Goal: Check status: Check status

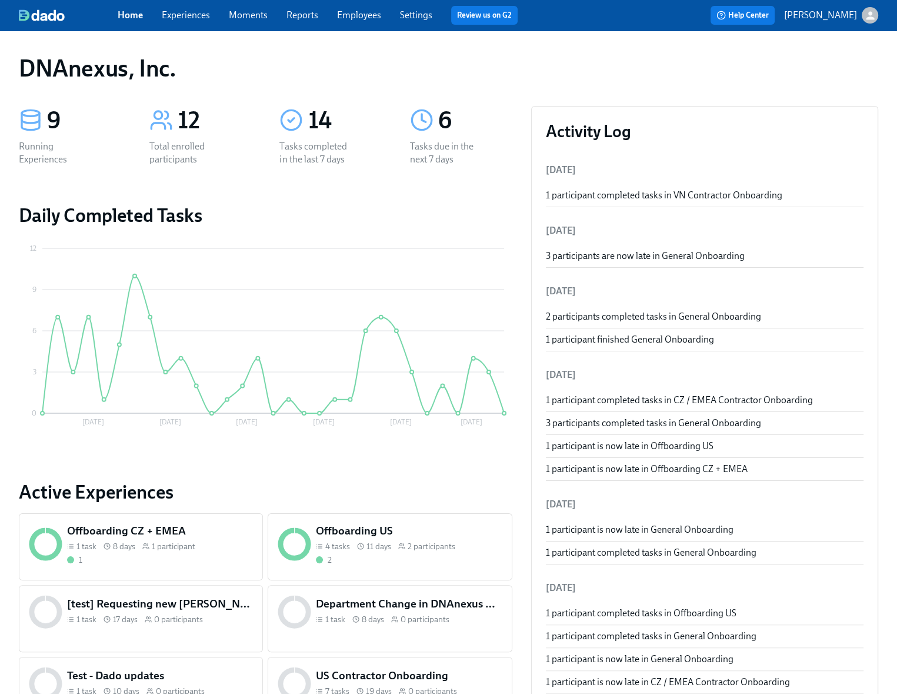
click at [198, 14] on link "Experiences" at bounding box center [186, 14] width 48 height 11
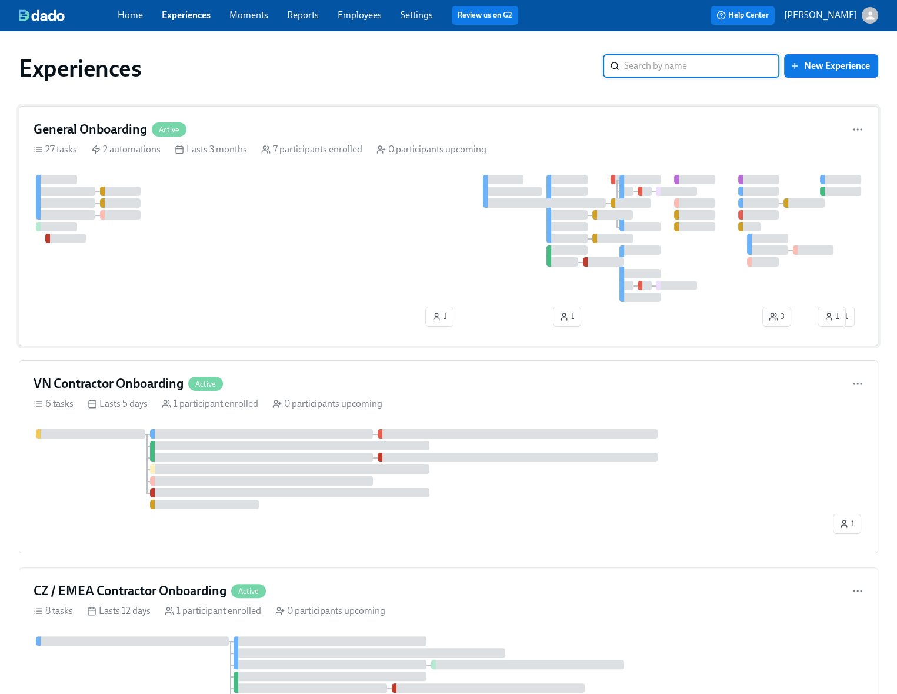
click at [224, 214] on div at bounding box center [449, 238] width 830 height 127
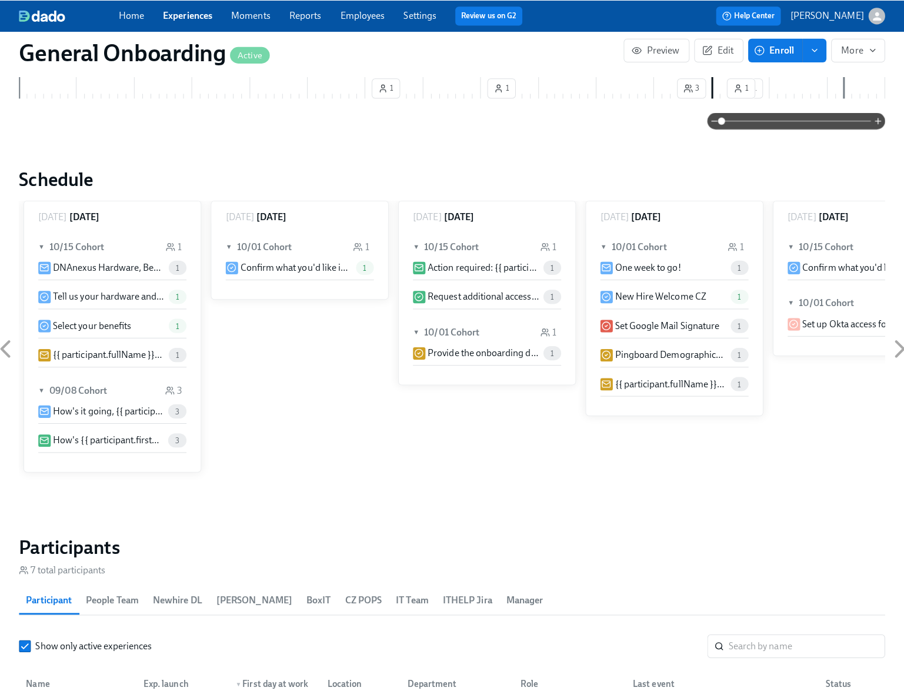
scroll to position [1031, 0]
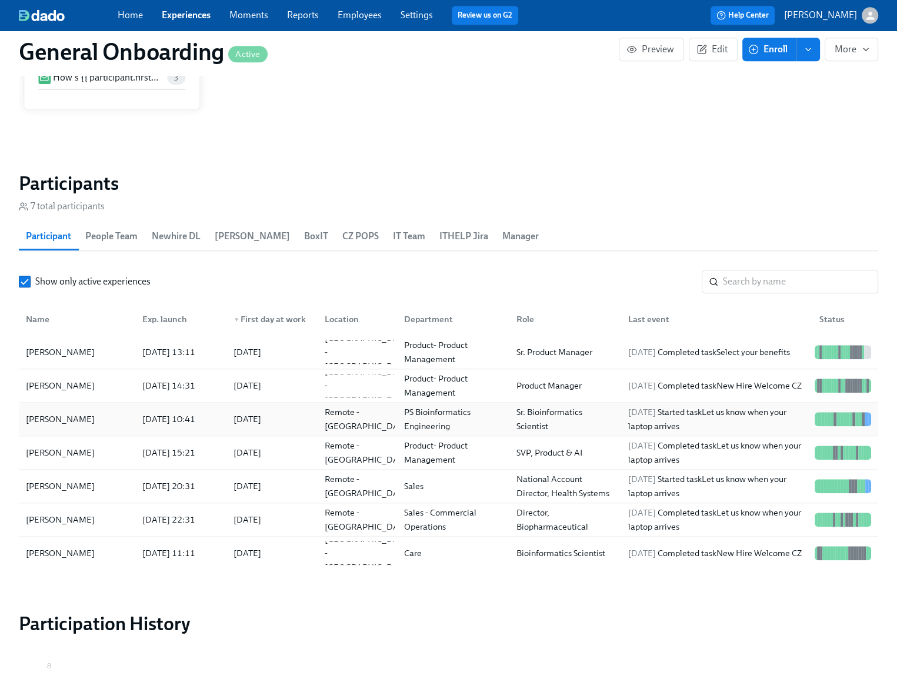
click at [61, 421] on div "[PERSON_NAME]" at bounding box center [60, 419] width 78 height 14
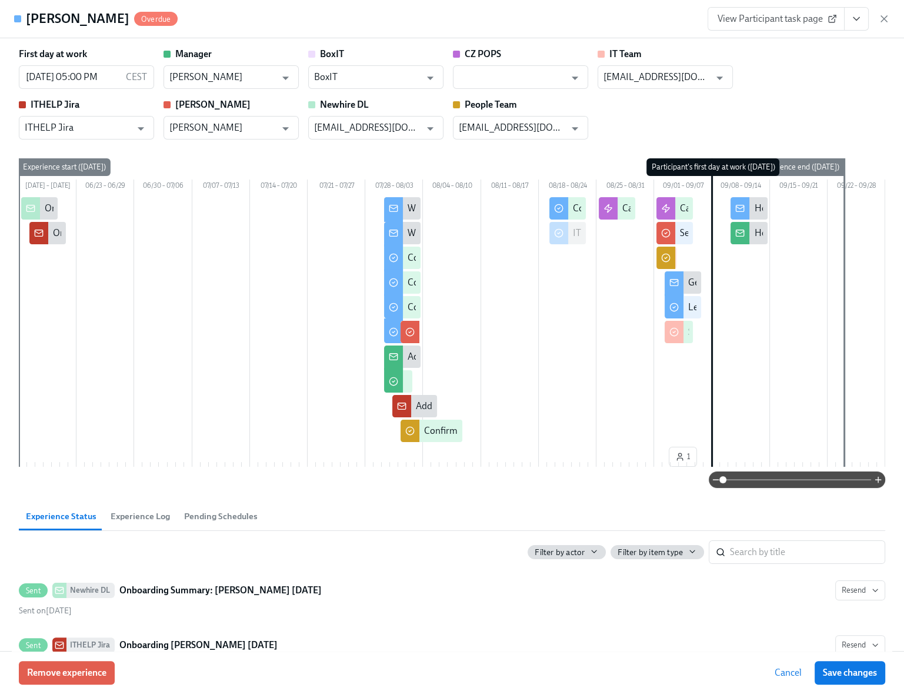
click at [776, 21] on span "View Participant task page" at bounding box center [776, 19] width 117 height 12
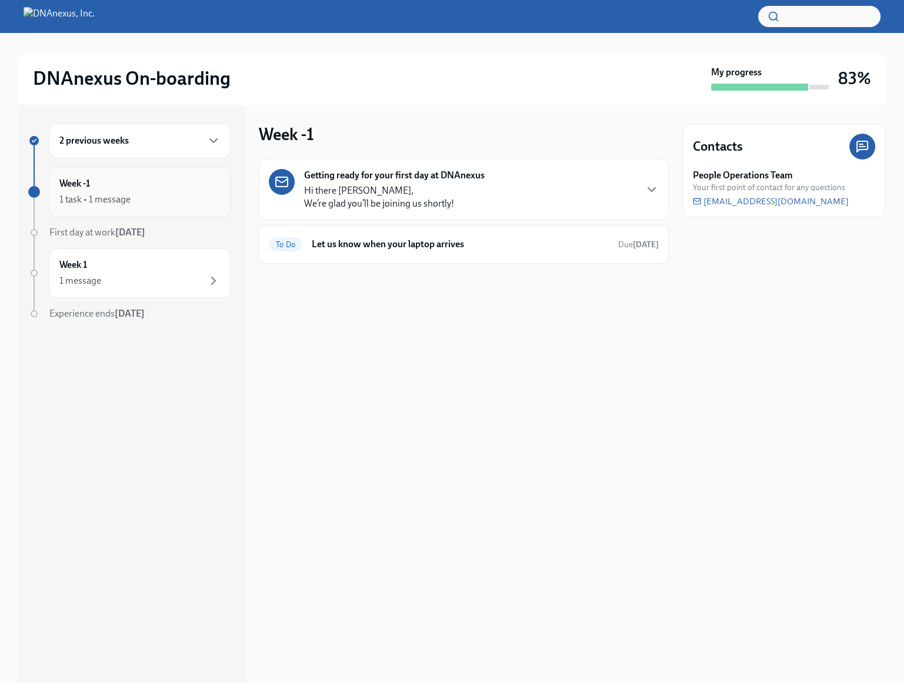
click at [176, 195] on div "1 task • 1 message" at bounding box center [139, 199] width 161 height 14
click at [186, 148] on div "2 previous weeks" at bounding box center [139, 141] width 181 height 34
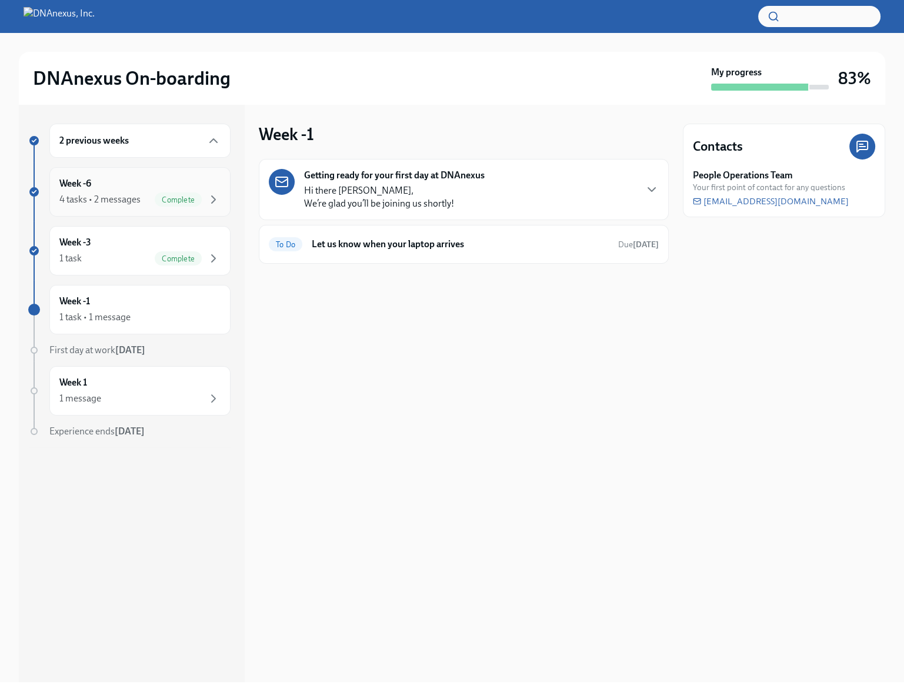
click at [167, 181] on div "Week -6 4 tasks • 2 messages Complete" at bounding box center [139, 191] width 161 height 29
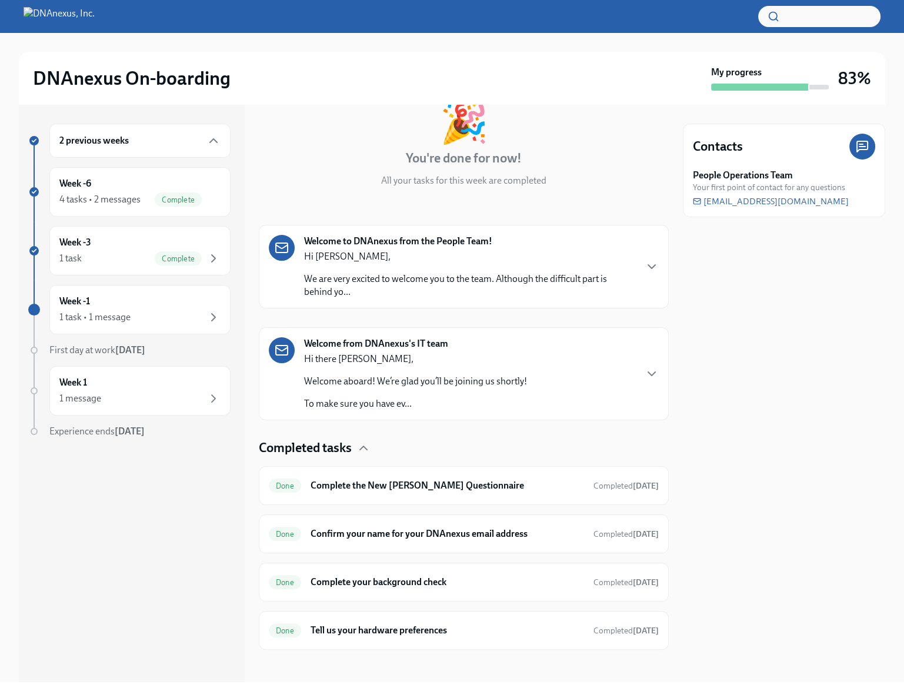
scroll to position [78, 0]
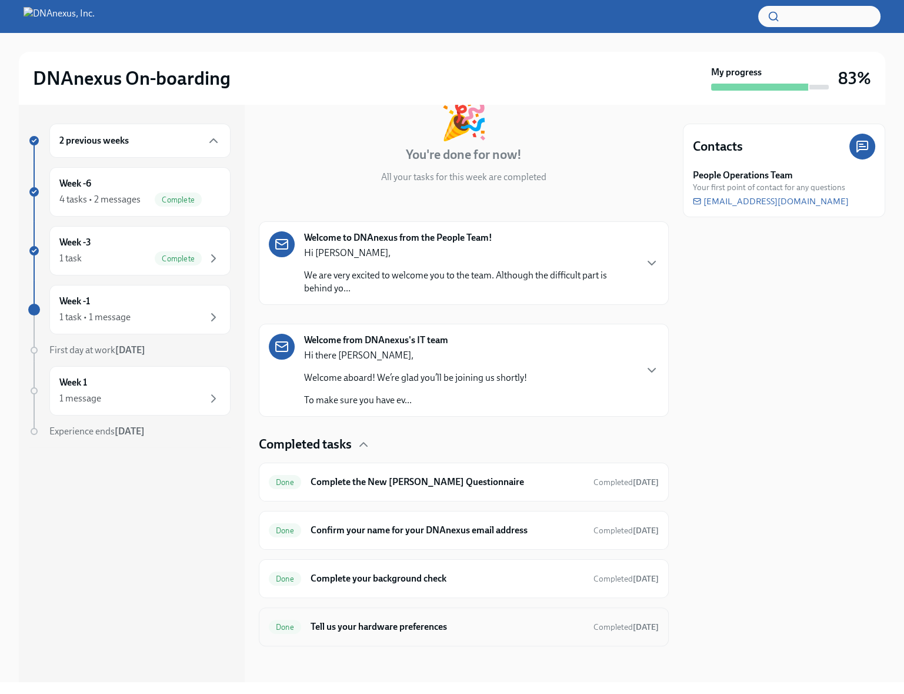
click at [344, 621] on h6 "Tell us your hardware preferences" at bounding box center [448, 626] width 274 height 13
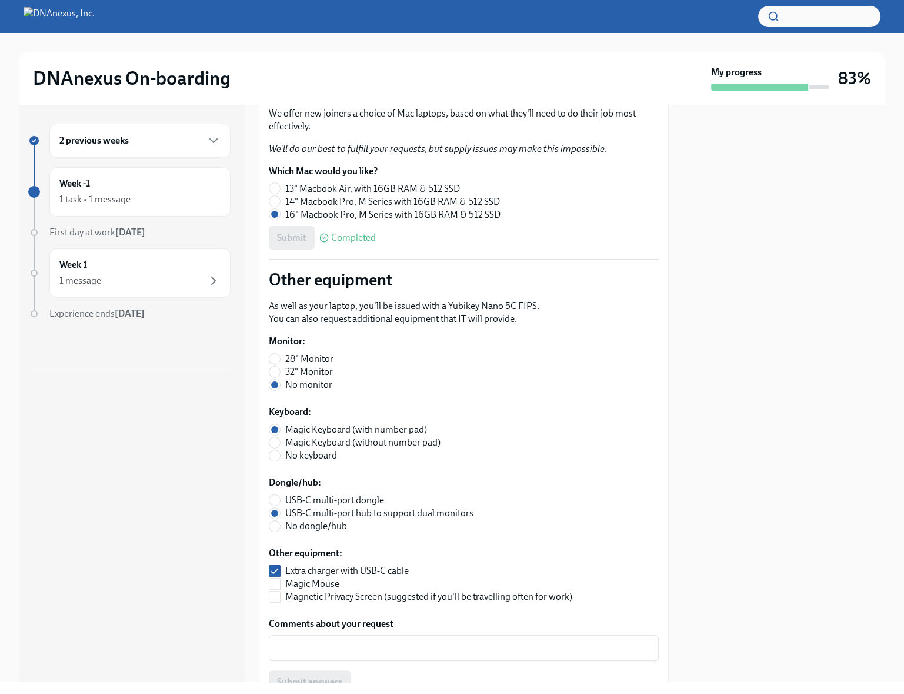
scroll to position [213, 0]
